Goal: Task Accomplishment & Management: Use online tool/utility

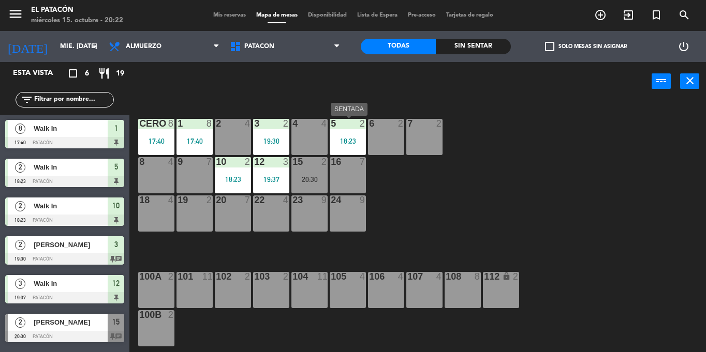
click at [342, 132] on div "5 2 18:23" at bounding box center [348, 137] width 36 height 36
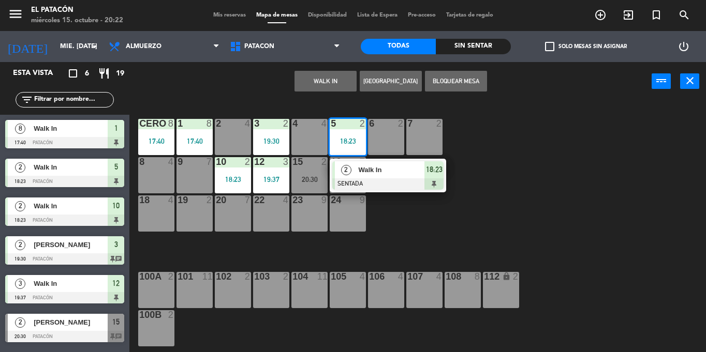
click at [358, 167] on div "Walk In" at bounding box center [390, 169] width 67 height 17
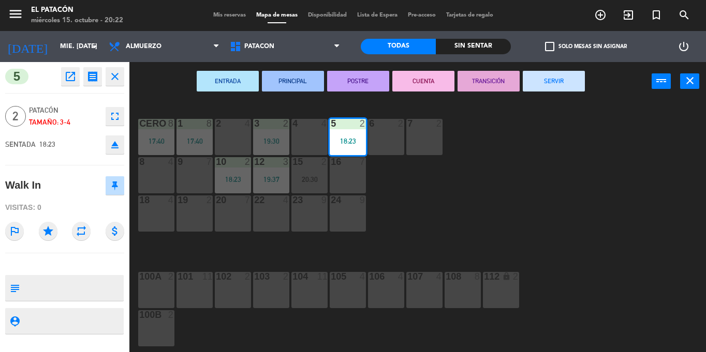
click at [544, 83] on button "SERVIR" at bounding box center [554, 81] width 62 height 21
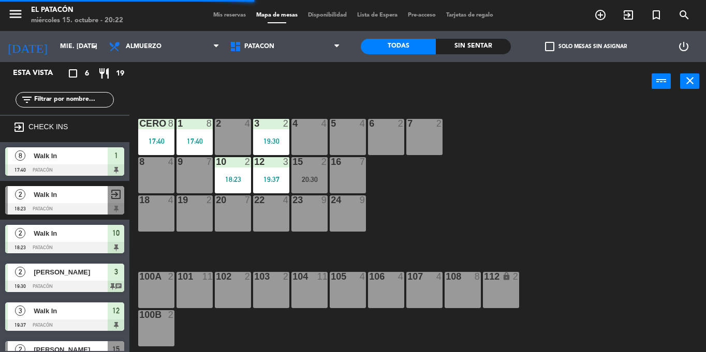
click at [349, 135] on div "5 4" at bounding box center [348, 137] width 36 height 36
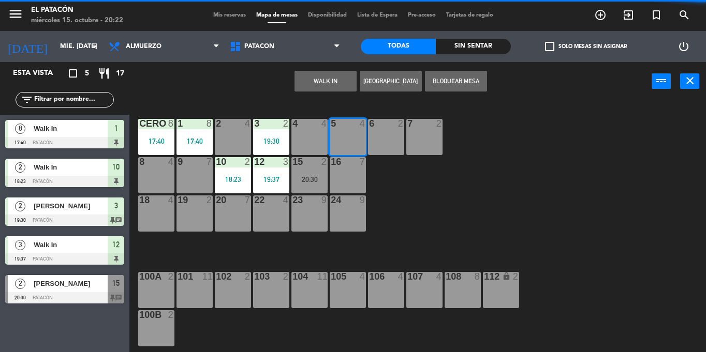
click at [324, 84] on button "WALK IN" at bounding box center [325, 81] width 62 height 21
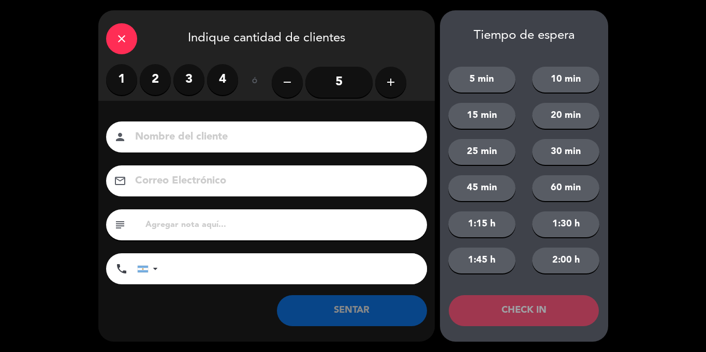
click at [225, 79] on label "4" at bounding box center [222, 79] width 31 height 31
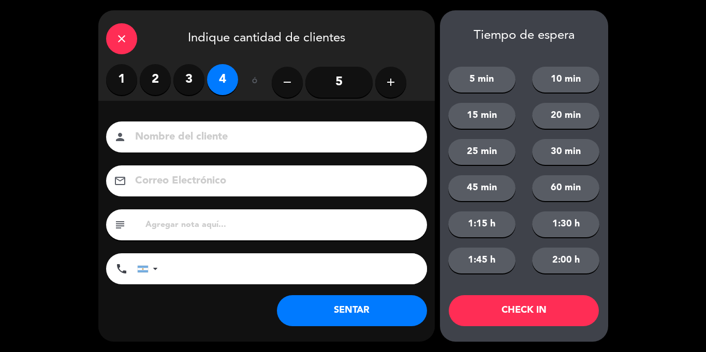
click at [327, 314] on button "SENTAR" at bounding box center [352, 310] width 150 height 31
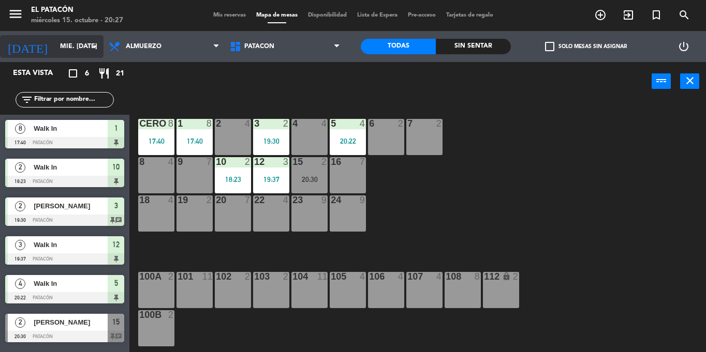
click at [56, 47] on input "mié. [DATE]" at bounding box center [98, 47] width 87 height 18
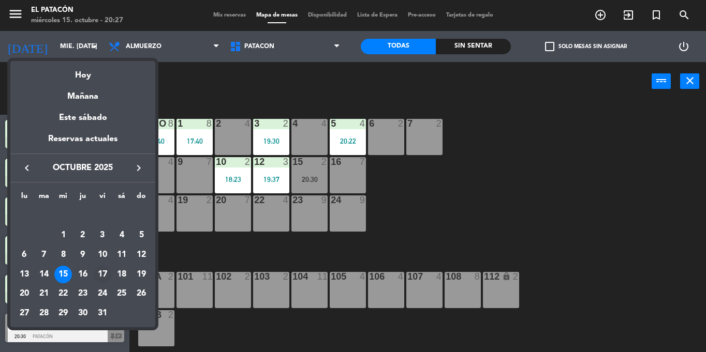
click at [101, 271] on div "17" at bounding box center [103, 275] width 18 height 18
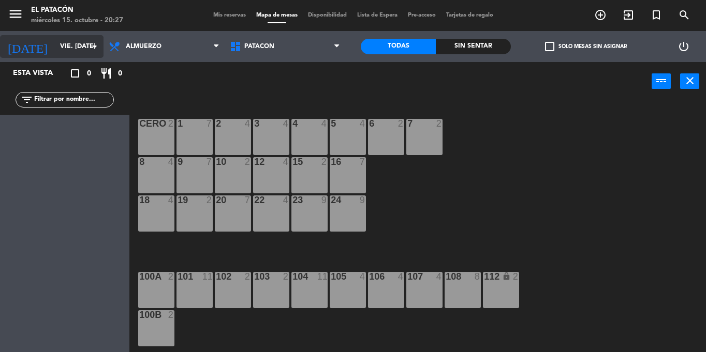
click at [63, 51] on input "vie. [DATE]" at bounding box center [98, 47] width 87 height 18
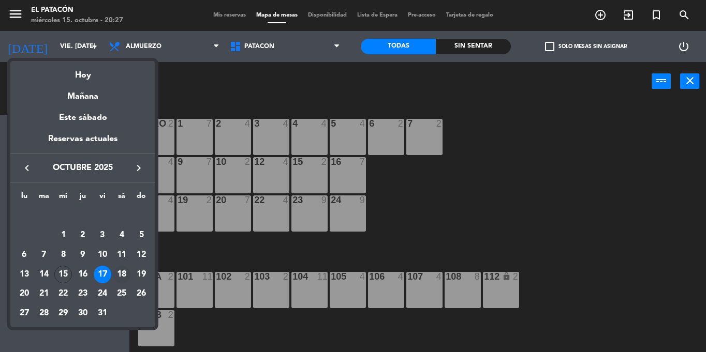
click at [119, 273] on div "18" at bounding box center [122, 275] width 18 height 18
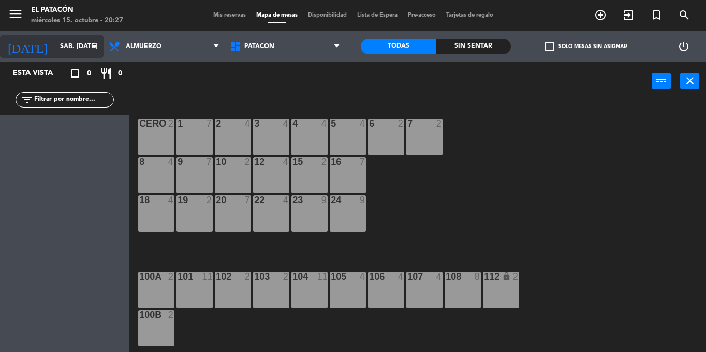
click at [71, 49] on input "sáb. [DATE]" at bounding box center [98, 47] width 87 height 18
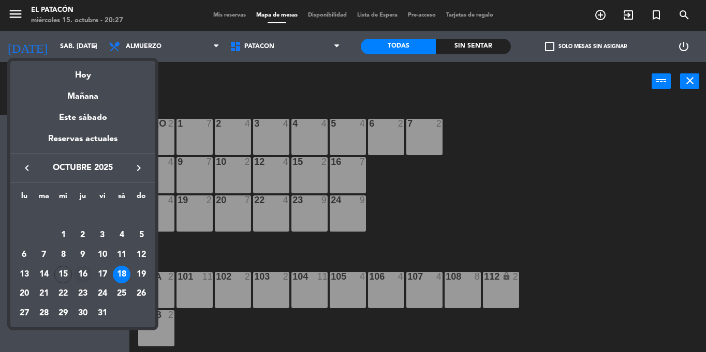
click at [88, 270] on div "16" at bounding box center [83, 275] width 18 height 18
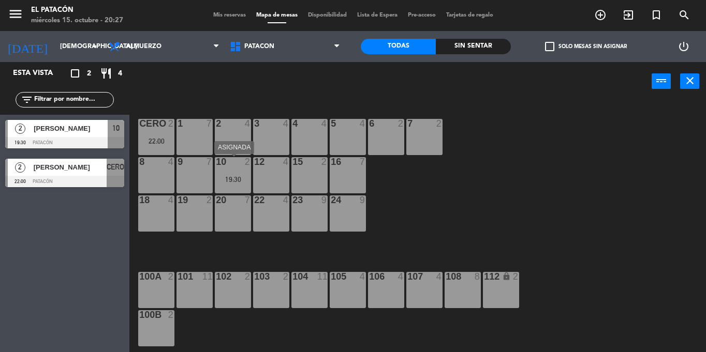
click at [228, 180] on div "19:30" at bounding box center [233, 179] width 36 height 7
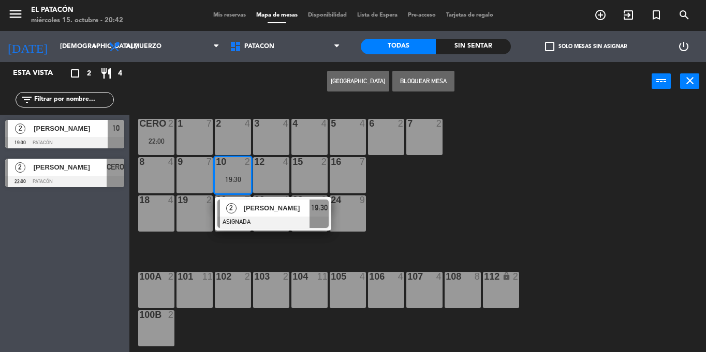
click at [449, 212] on div "1 7 2 4 3 4 4 4 5 4 6 2 7 2 CERO 2 22:00 8 4 9 7 10 2 19:30 2 [PERSON_NAME] ASI…" at bounding box center [421, 226] width 569 height 251
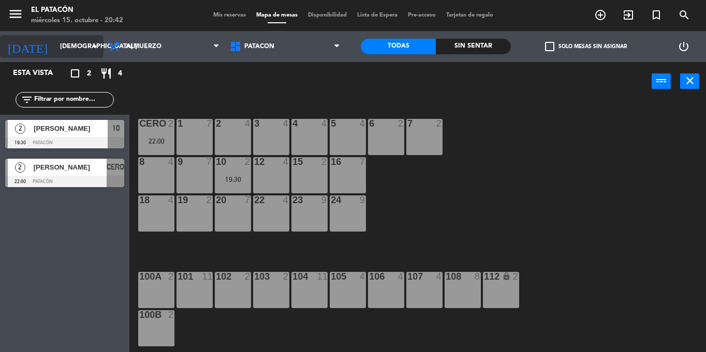
click at [62, 46] on input "[DEMOGRAPHIC_DATA] [DATE]" at bounding box center [98, 47] width 87 height 18
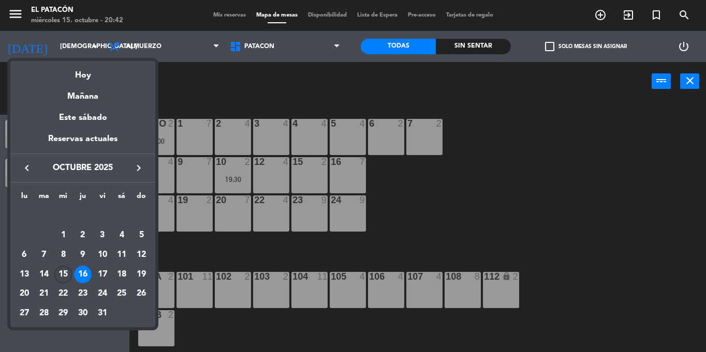
click at [60, 270] on div "15" at bounding box center [63, 275] width 18 height 18
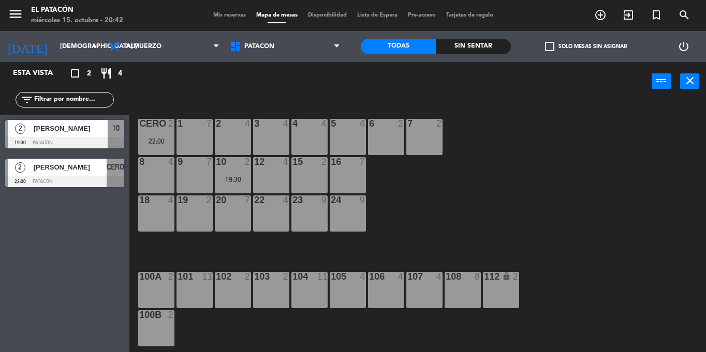
type input "mié. [DATE]"
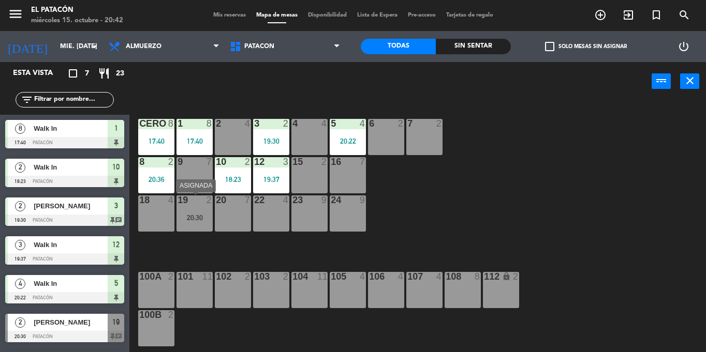
click at [200, 211] on div "19 2 20:30" at bounding box center [194, 214] width 36 height 36
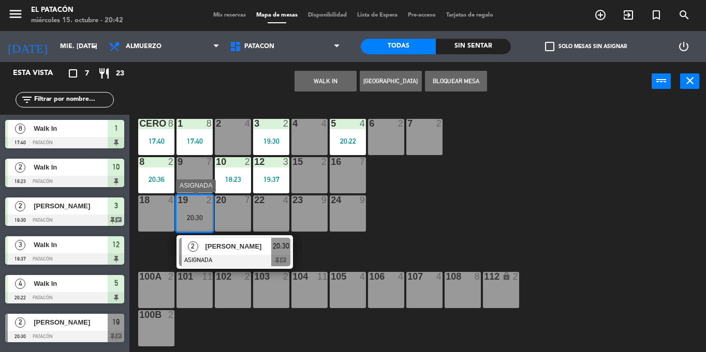
click at [188, 223] on div "19 2 20:30" at bounding box center [194, 214] width 36 height 36
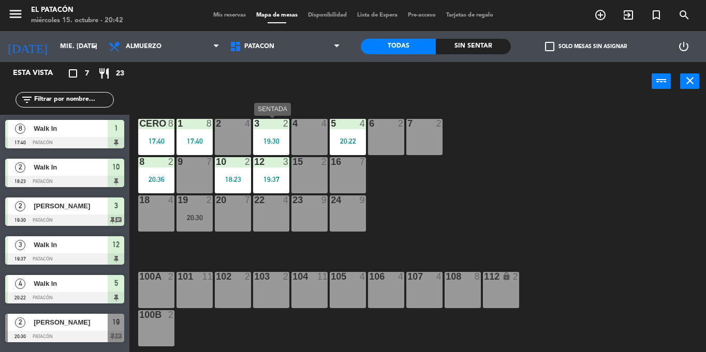
click at [273, 138] on div "19:30" at bounding box center [271, 141] width 36 height 7
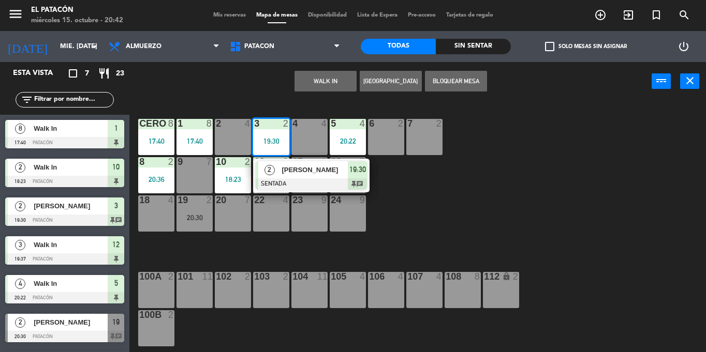
click at [291, 189] on div at bounding box center [311, 184] width 111 height 11
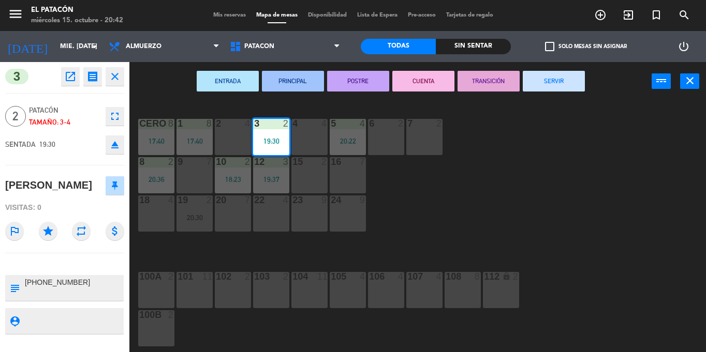
click at [562, 81] on button "SERVIR" at bounding box center [554, 81] width 62 height 21
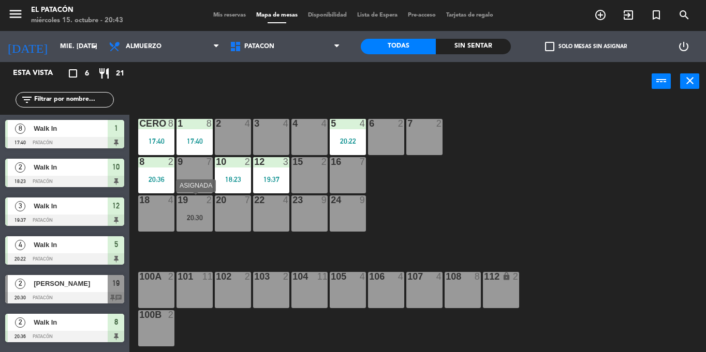
click at [186, 221] on div "20:30" at bounding box center [194, 217] width 36 height 7
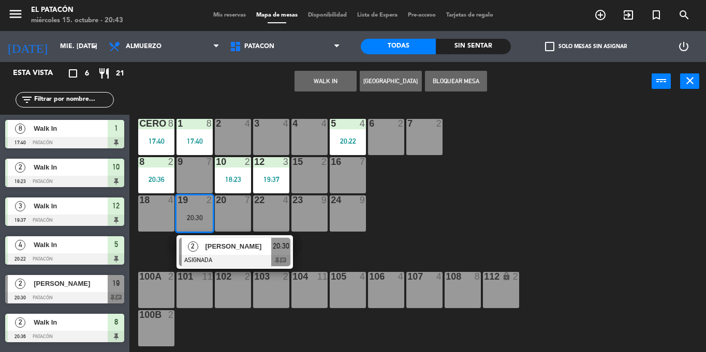
click at [268, 136] on div "3 4" at bounding box center [271, 137] width 36 height 36
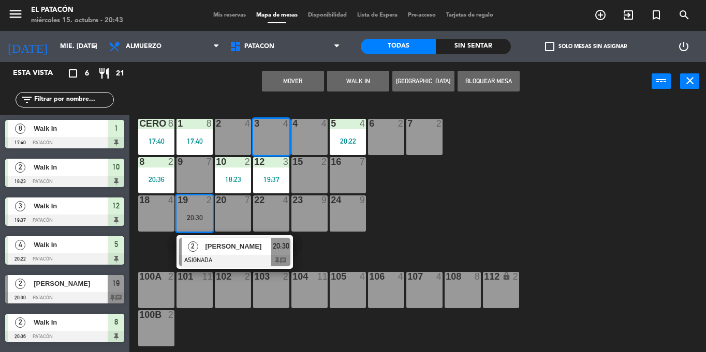
click at [300, 83] on button "Mover" at bounding box center [293, 81] width 62 height 21
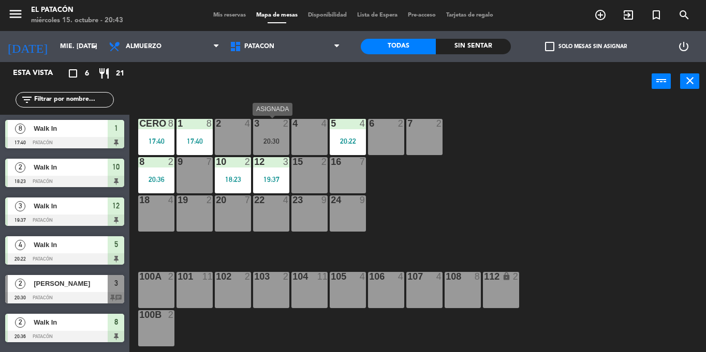
click at [267, 135] on div "3 2 20:30" at bounding box center [271, 137] width 36 height 36
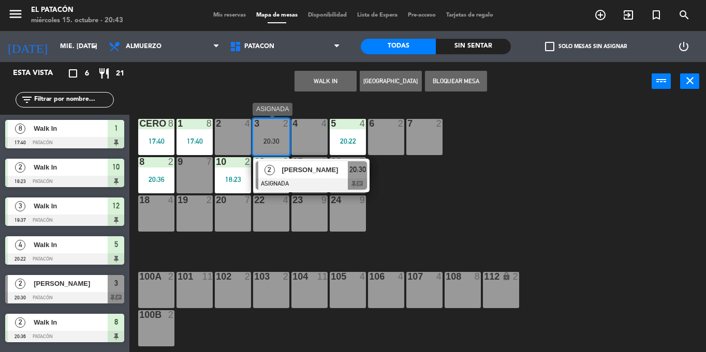
click at [277, 169] on div "2" at bounding box center [269, 169] width 22 height 17
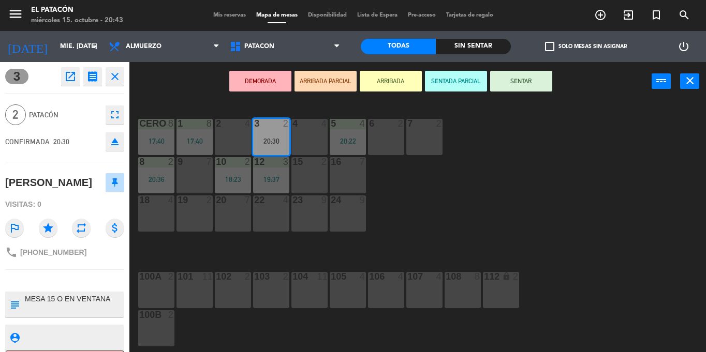
click at [519, 77] on button "SENTAR" at bounding box center [521, 81] width 62 height 21
